Goal: Navigation & Orientation: Find specific page/section

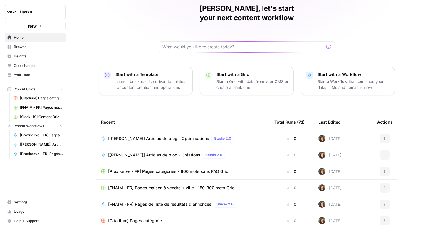
click at [27, 48] on span "Browse" at bounding box center [38, 46] width 49 height 5
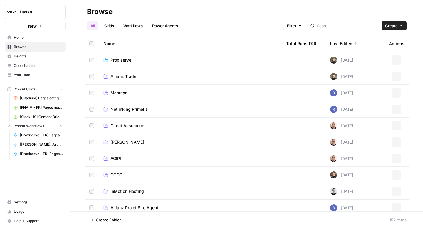
click at [129, 28] on link "Workflows" at bounding box center [133, 25] width 26 height 9
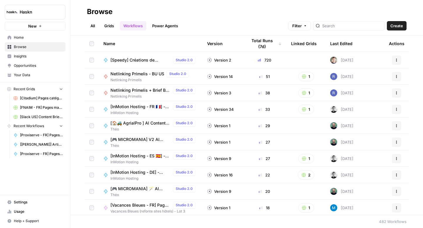
click at [94, 27] on link "All" at bounding box center [92, 25] width 11 height 9
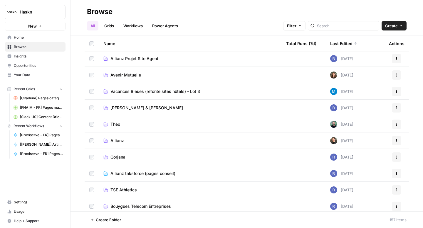
scroll to position [168, 0]
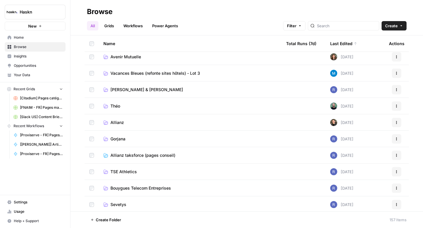
click at [133, 90] on span "[PERSON_NAME] & [PERSON_NAME]" at bounding box center [146, 90] width 72 height 6
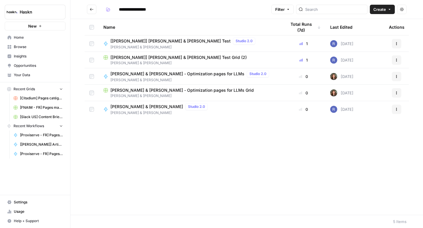
click at [133, 90] on span "[PERSON_NAME] & [PERSON_NAME] - Optimization pages for LLMs Grid" at bounding box center [181, 90] width 143 height 6
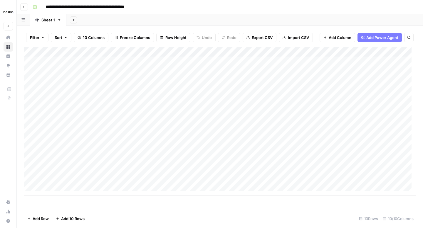
click at [25, 5] on button "Go back" at bounding box center [24, 7] width 8 height 8
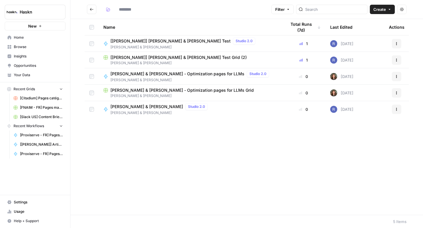
type input "**********"
click at [168, 80] on span "[PERSON_NAME] & [PERSON_NAME]" at bounding box center [190, 79] width 161 height 5
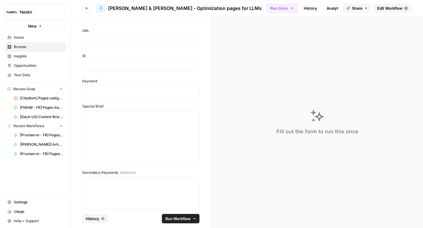
click at [384, 10] on span "Edit Workflow" at bounding box center [389, 8] width 25 height 6
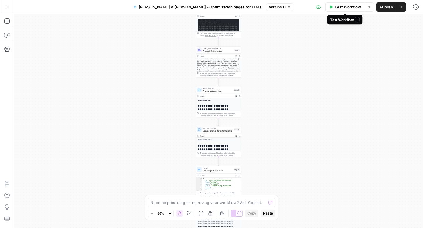
click at [335, 9] on span "Test Workflow" at bounding box center [347, 7] width 26 height 6
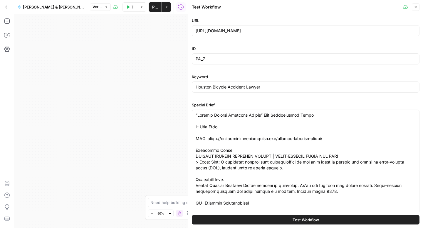
scroll to position [292, 0]
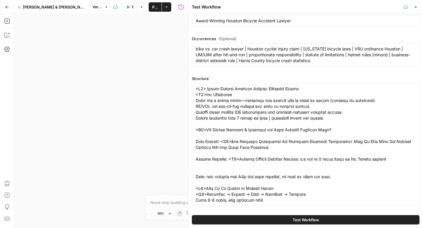
click at [244, 222] on button "Test Workflow" at bounding box center [305, 219] width 227 height 9
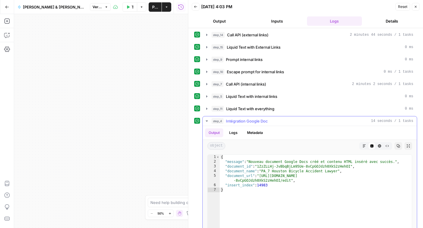
scroll to position [92, 0]
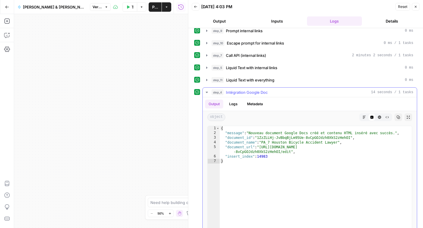
type textarea "**********"
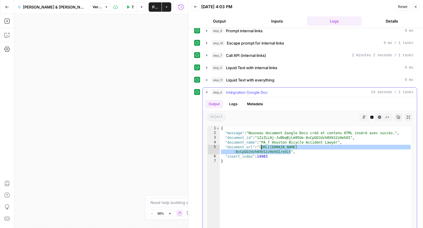
drag, startPoint x: 290, startPoint y: 153, endPoint x: 260, endPoint y: 149, distance: 29.6
click at [260, 149] on div "{ "message" : "Nouveau document Google Docs créé et contenu HTML inséré avec su…" at bounding box center [315, 188] width 192 height 125
click at [4, 9] on button "Go Back" at bounding box center [7, 7] width 11 height 11
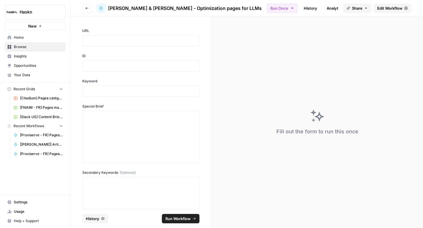
click at [85, 8] on button "Go back" at bounding box center [86, 8] width 9 height 9
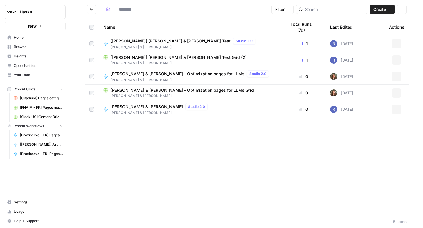
type input "**********"
click at [93, 11] on icon "Go back" at bounding box center [91, 9] width 4 height 4
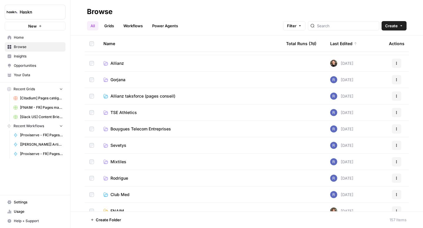
scroll to position [226, 0]
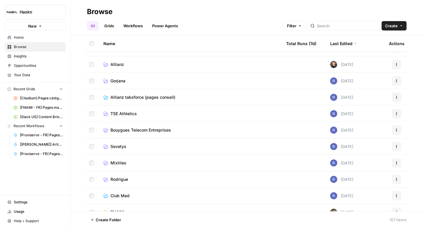
click at [121, 111] on span "TSE Athletics" at bounding box center [123, 114] width 26 height 6
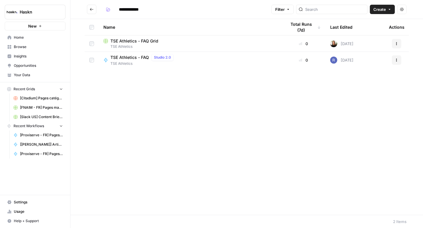
click at [95, 11] on button "Go back" at bounding box center [91, 9] width 9 height 9
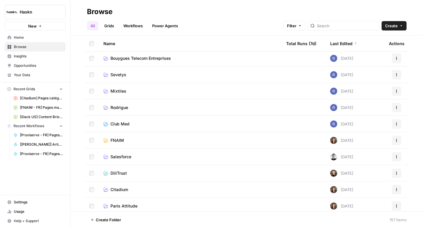
scroll to position [284, 0]
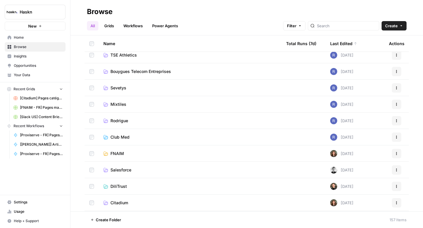
click at [114, 103] on span "Mixtiles" at bounding box center [118, 105] width 16 height 6
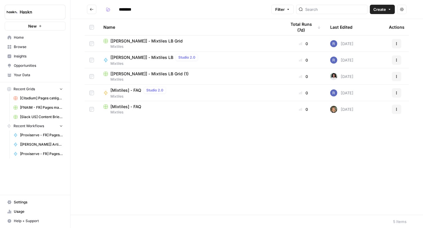
click at [93, 11] on icon "Go back" at bounding box center [91, 9] width 4 height 4
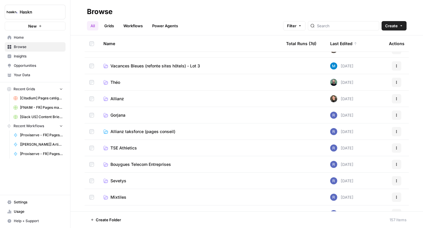
scroll to position [192, 0]
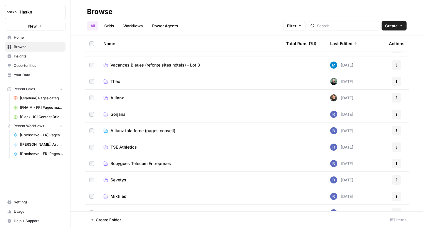
click at [108, 147] on link "TSE Athletics" at bounding box center [189, 147] width 173 height 6
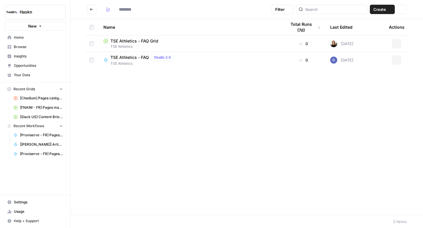
type input "**********"
click at [130, 55] on span "TSE Athletics - FAQ" at bounding box center [129, 58] width 38 height 6
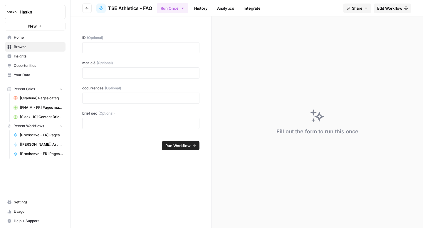
click at [391, 9] on span "Edit Workflow" at bounding box center [389, 8] width 25 height 6
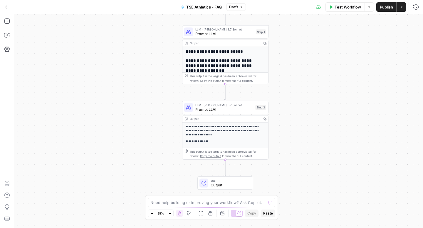
click at [4, 8] on button "Go Back" at bounding box center [7, 7] width 11 height 11
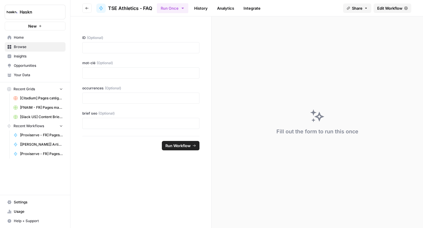
click at [88, 6] on button "Go back" at bounding box center [86, 8] width 9 height 9
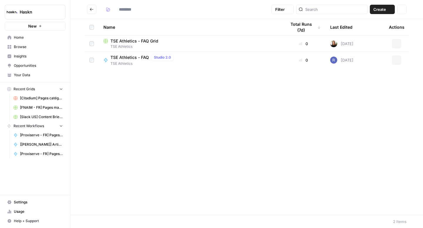
type input "**********"
click at [92, 11] on button "Go back" at bounding box center [91, 9] width 9 height 9
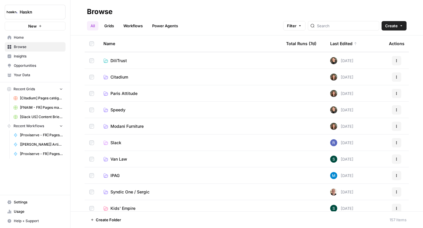
scroll to position [411, 0]
click at [107, 140] on icon at bounding box center [105, 142] width 5 height 5
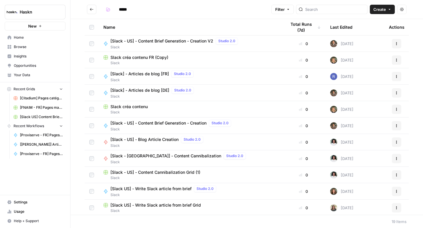
scroll to position [133, 0]
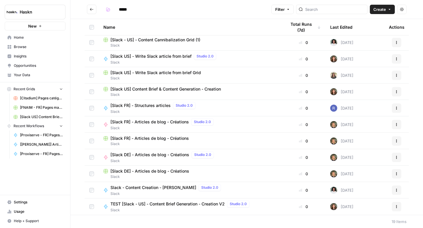
click at [89, 8] on icon "Go back" at bounding box center [91, 9] width 4 height 4
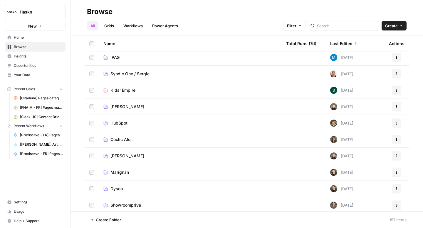
scroll to position [530, 0]
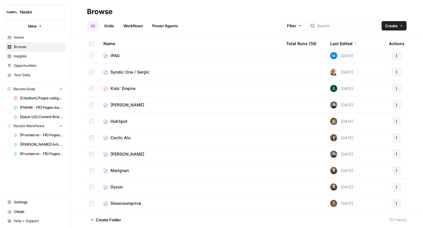
click at [124, 152] on span "[PERSON_NAME]" at bounding box center [127, 154] width 34 height 6
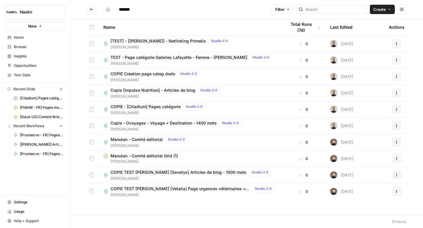
click at [87, 10] on button "Go back" at bounding box center [91, 9] width 9 height 9
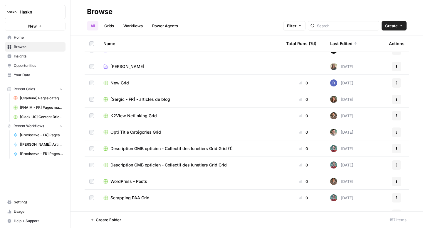
scroll to position [1582, 0]
